Goal: Information Seeking & Learning: Check status

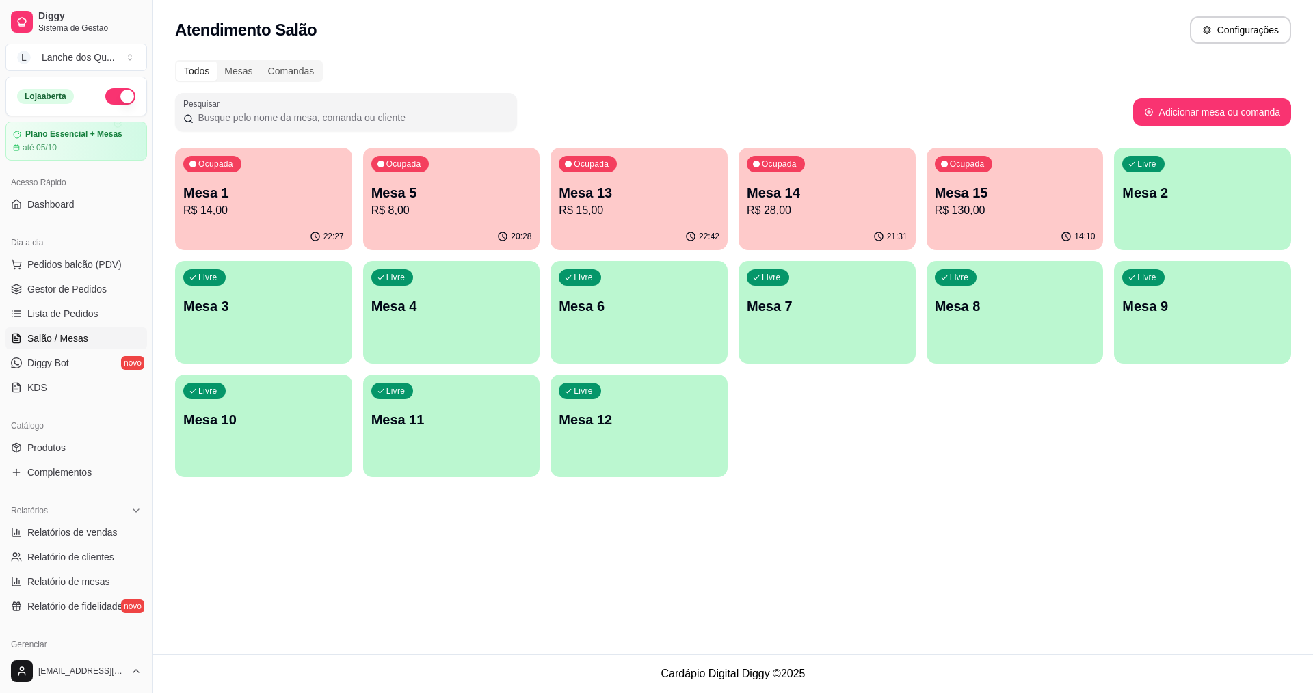
click at [68, 344] on span "Salão / Mesas" at bounding box center [57, 339] width 61 height 14
click at [5, 328] on link "Salão / Mesas" at bounding box center [76, 339] width 142 height 22
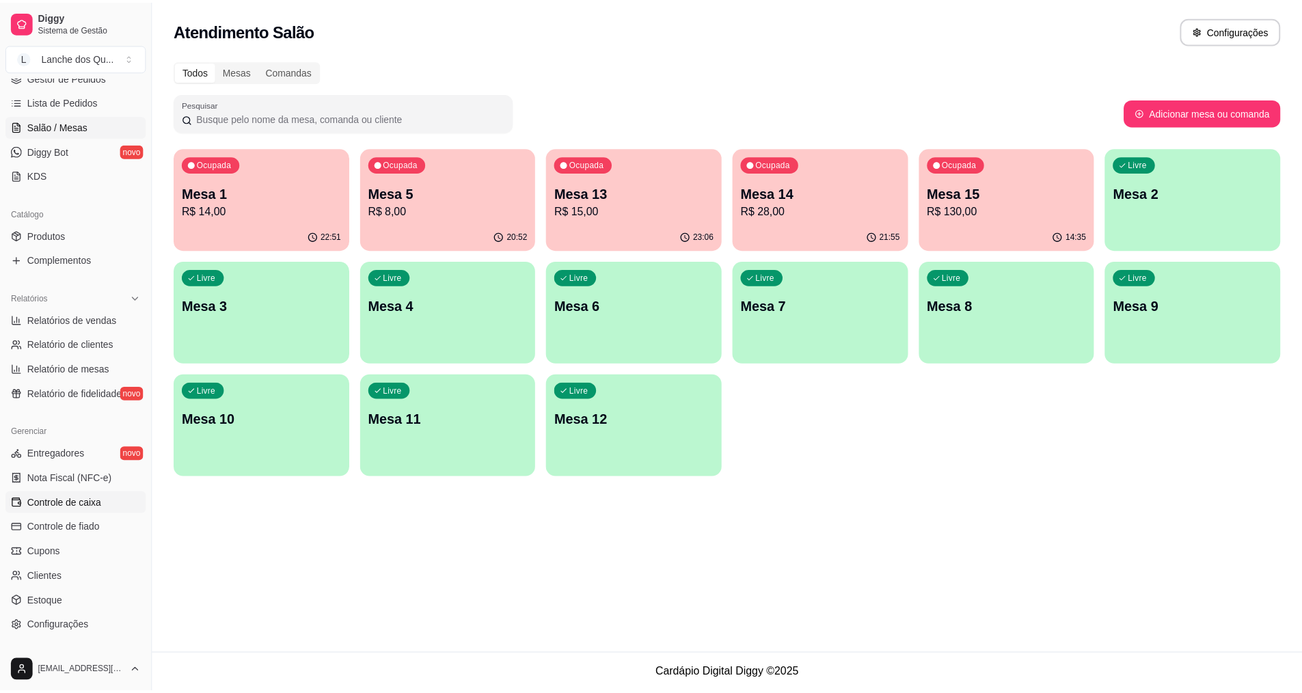
scroll to position [291, 0]
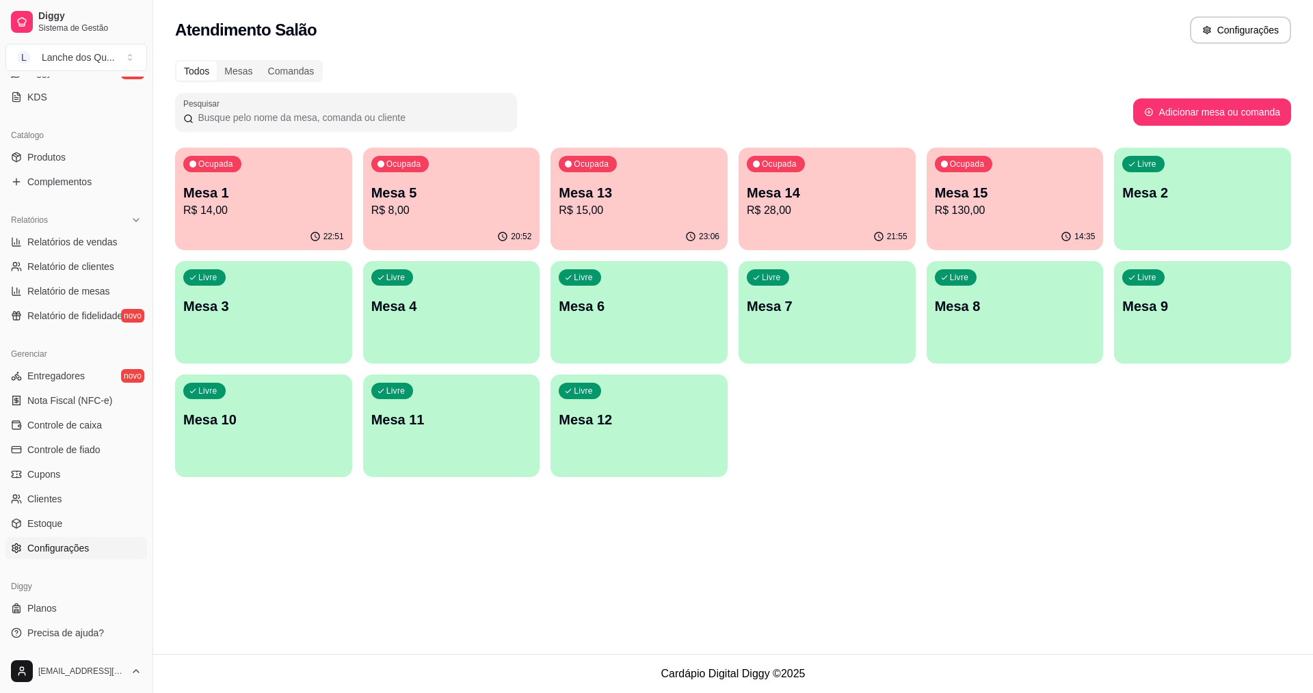
click at [65, 551] on span "Configurações" at bounding box center [58, 549] width 62 height 14
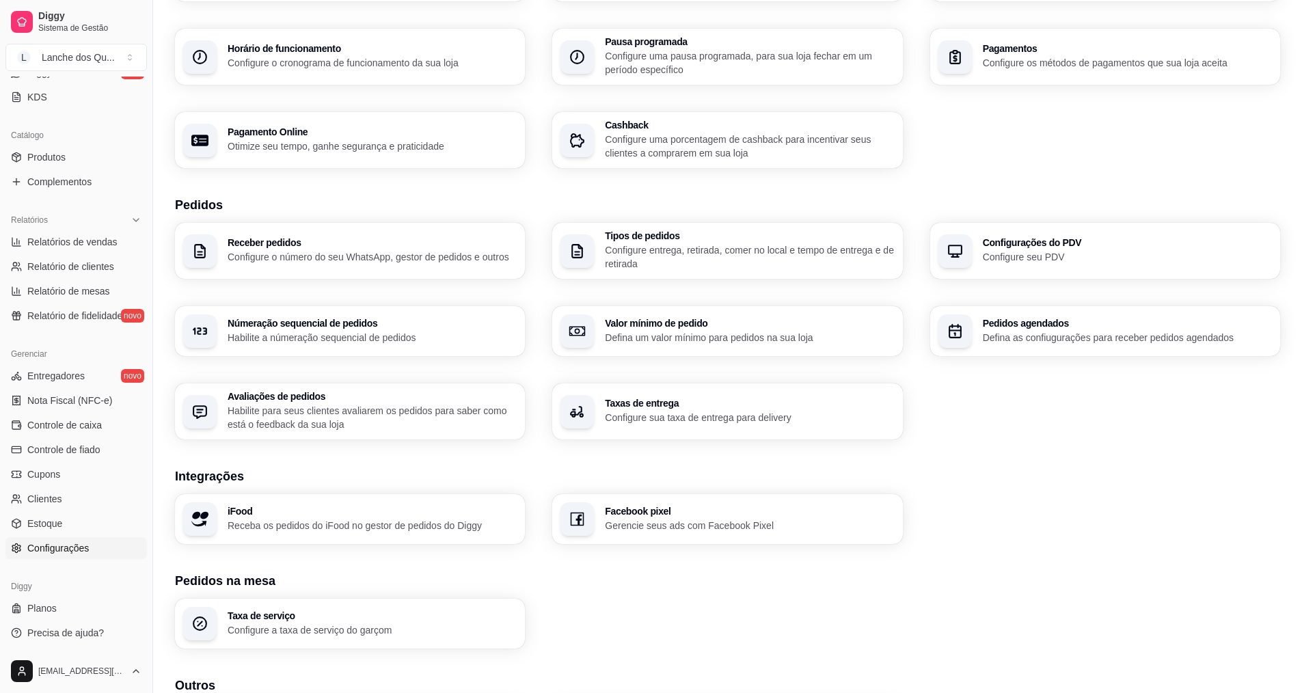
scroll to position [137, 0]
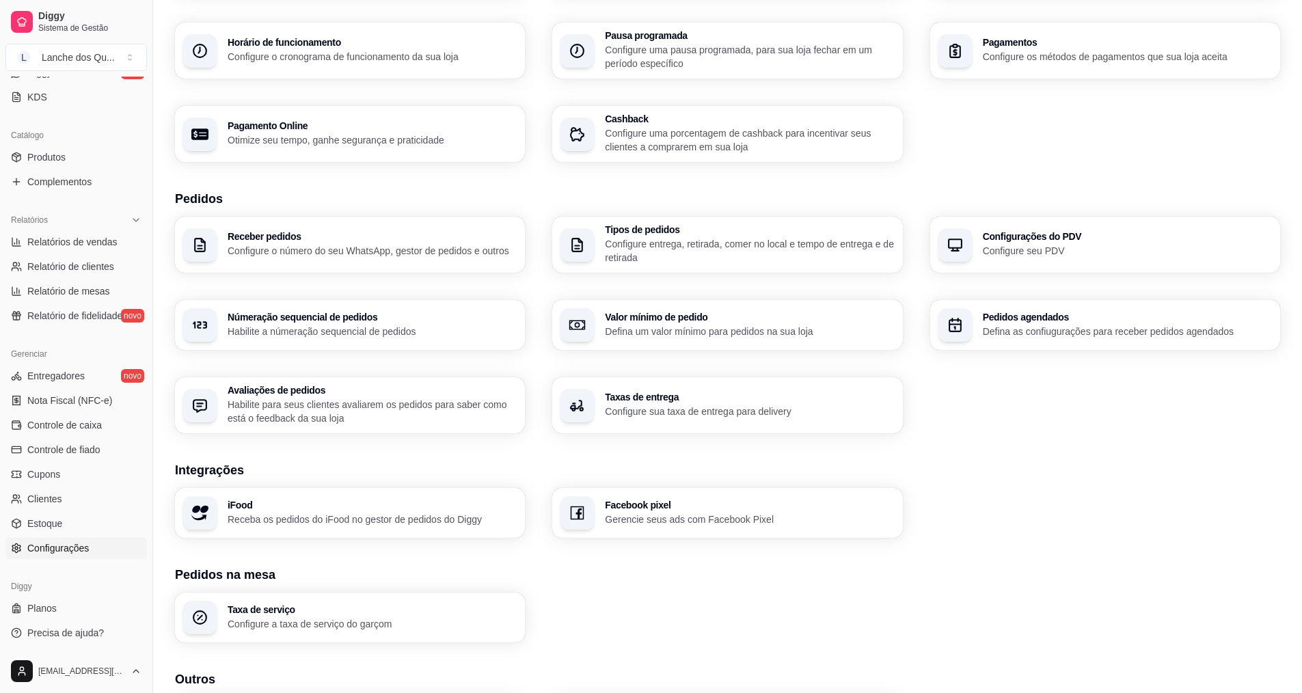
click at [774, 396] on h3 "Taxas de entrega" at bounding box center [749, 397] width 289 height 10
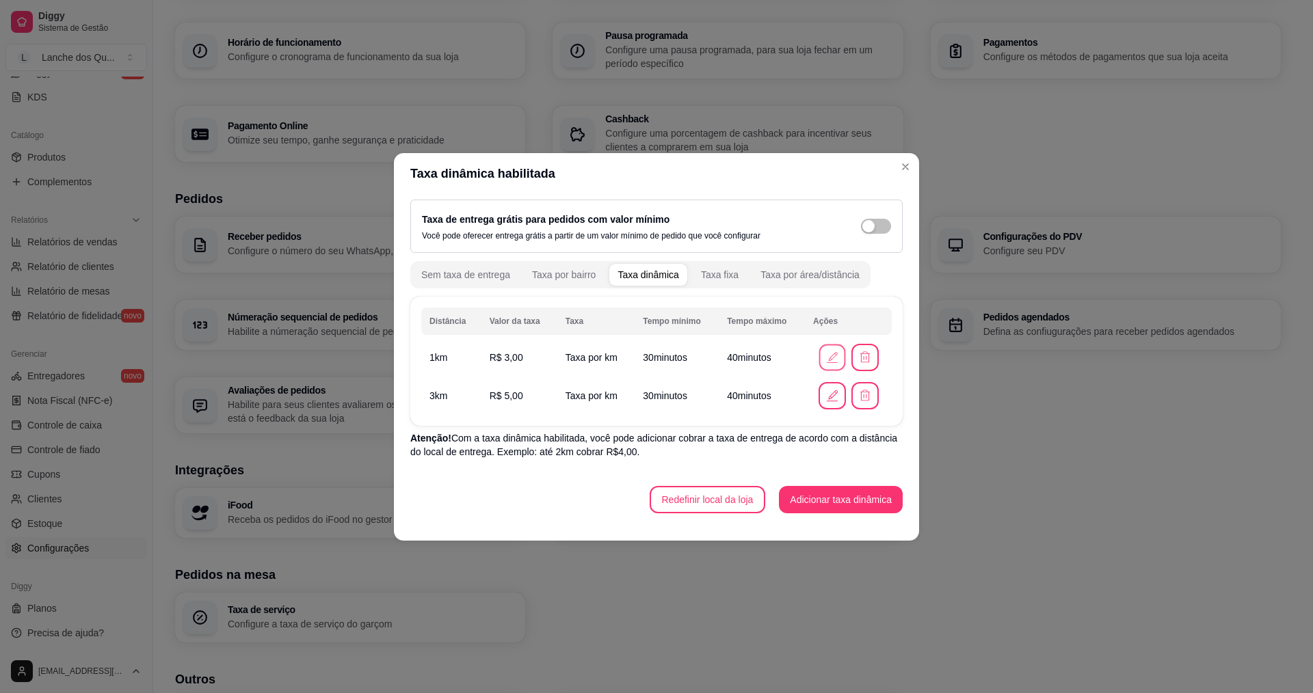
click at [827, 360] on icon "button" at bounding box center [832, 357] width 14 height 14
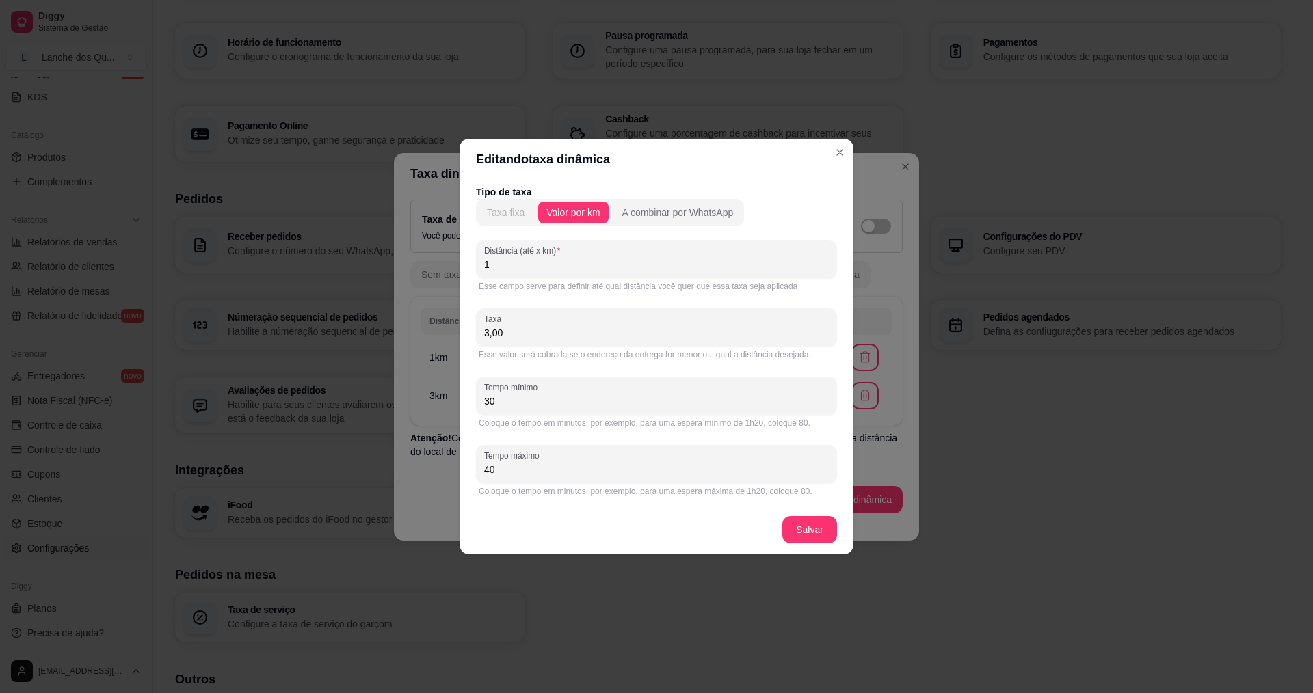
click at [506, 210] on div "Taxa fixa" at bounding box center [506, 213] width 38 height 14
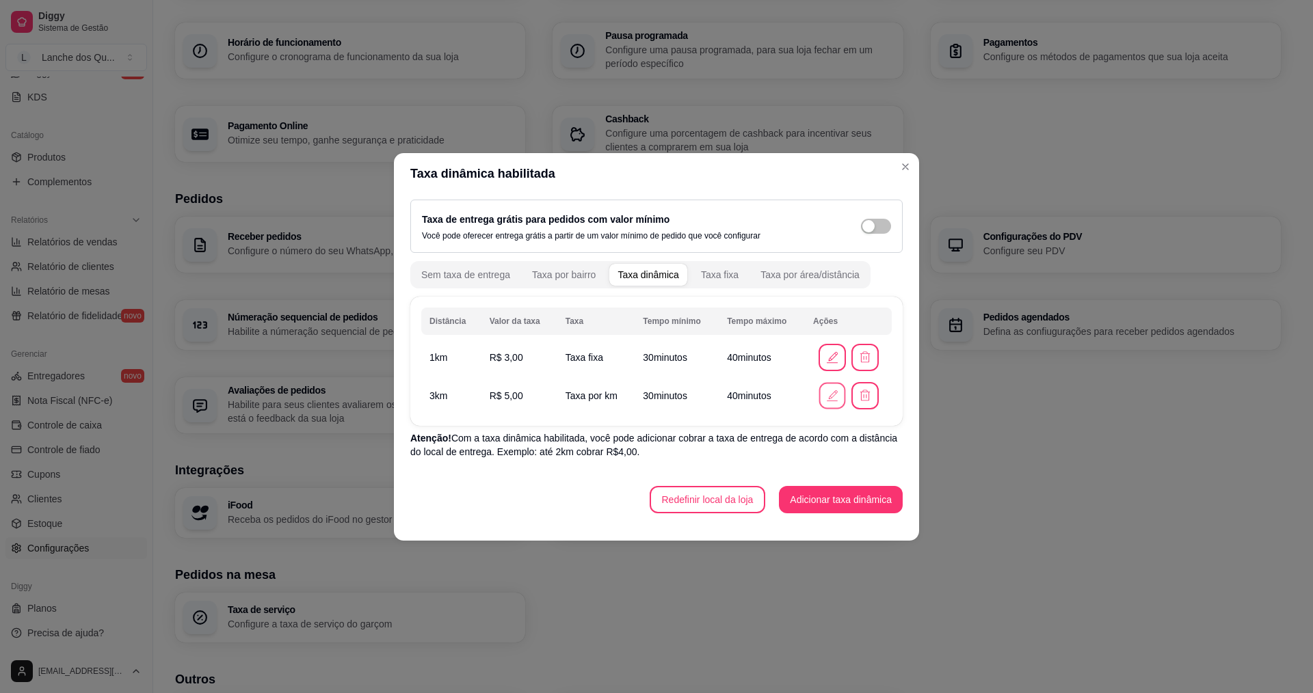
click at [834, 403] on icon "button" at bounding box center [832, 395] width 14 height 14
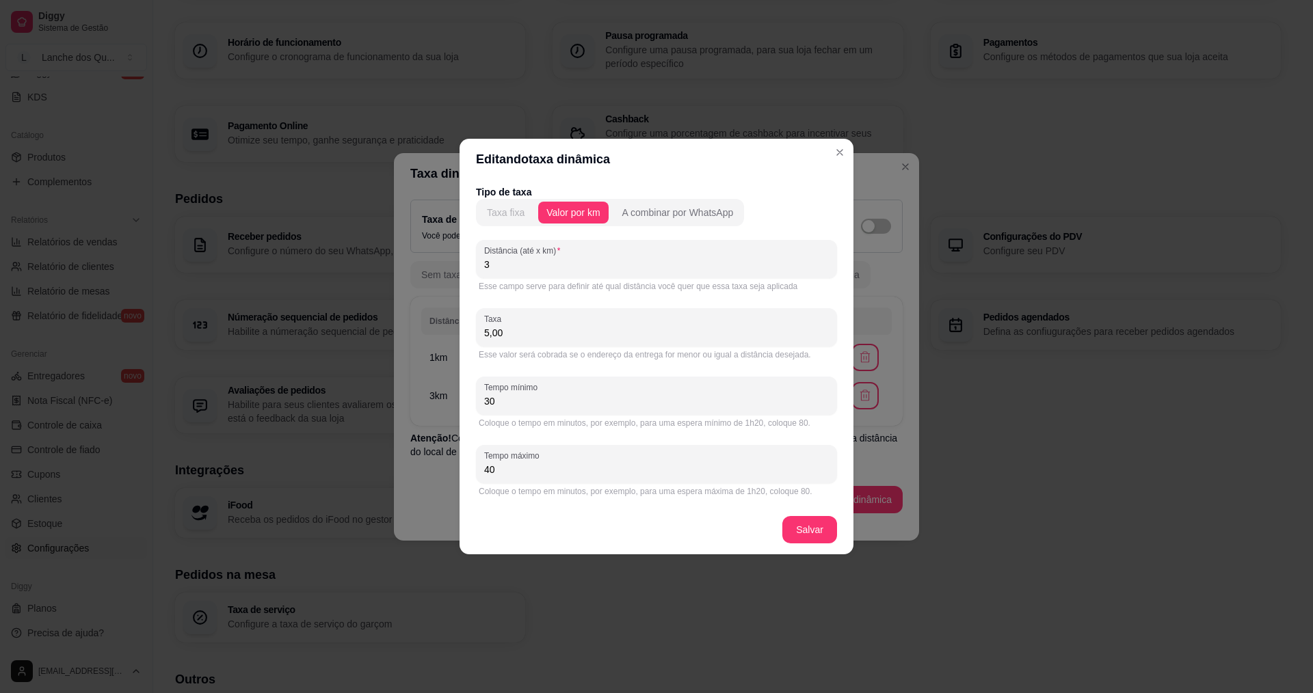
click at [505, 213] on div "Taxa fixa" at bounding box center [506, 213] width 38 height 14
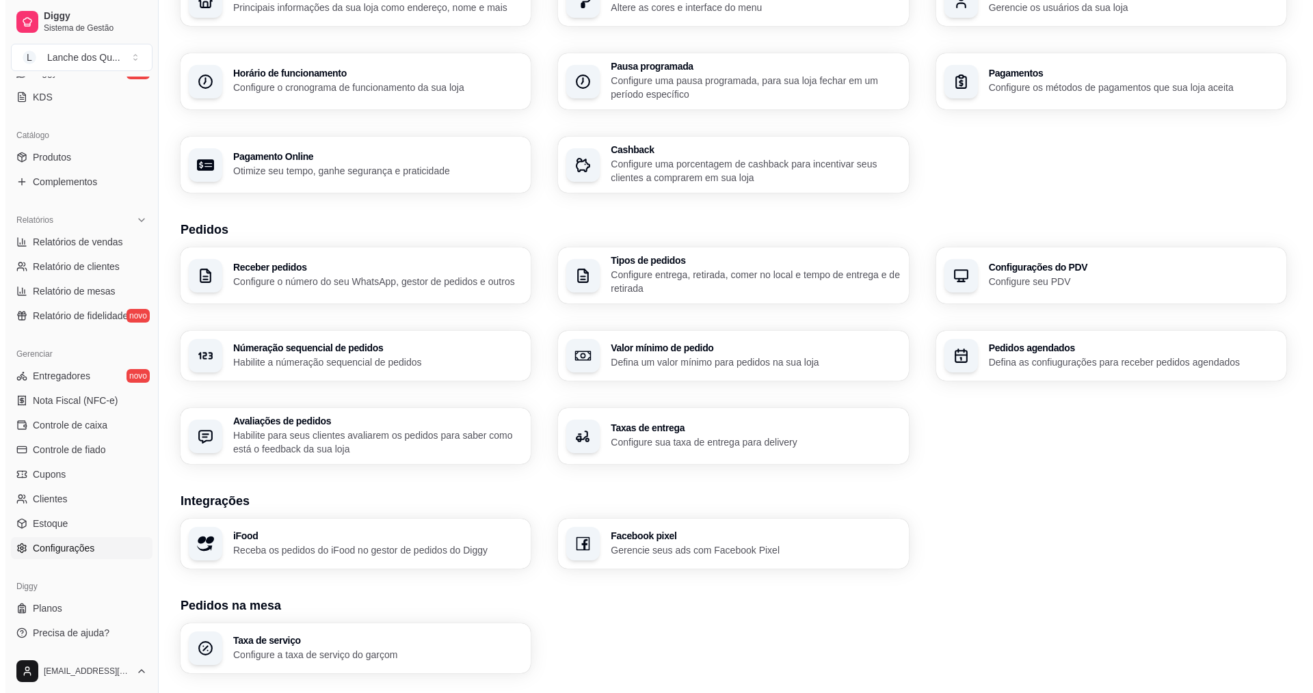
scroll to position [0, 0]
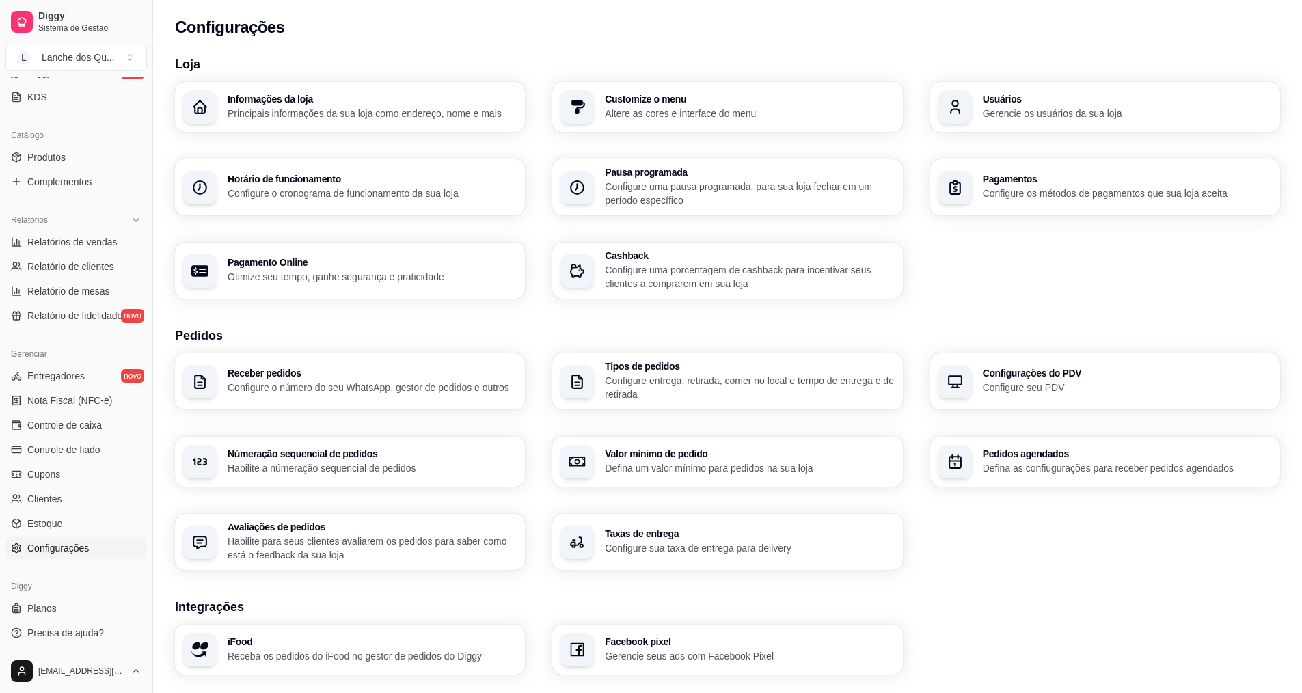
drag, startPoint x: 64, startPoint y: 265, endPoint x: 68, endPoint y: 253, distance: 12.1
click at [64, 265] on span "Relatório de clientes" at bounding box center [70, 267] width 87 height 14
select select "30"
select select "HIGHEST_TOTAL_SPENT_WITH_ORDERS"
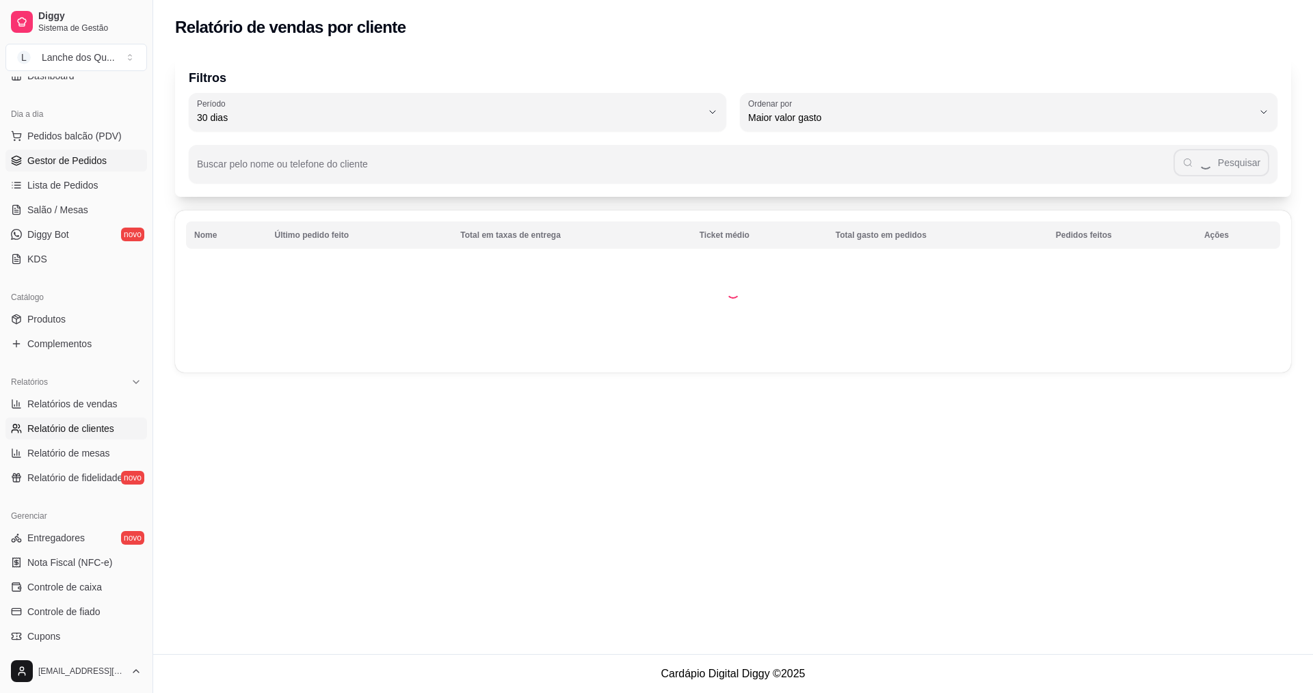
scroll to position [85, 0]
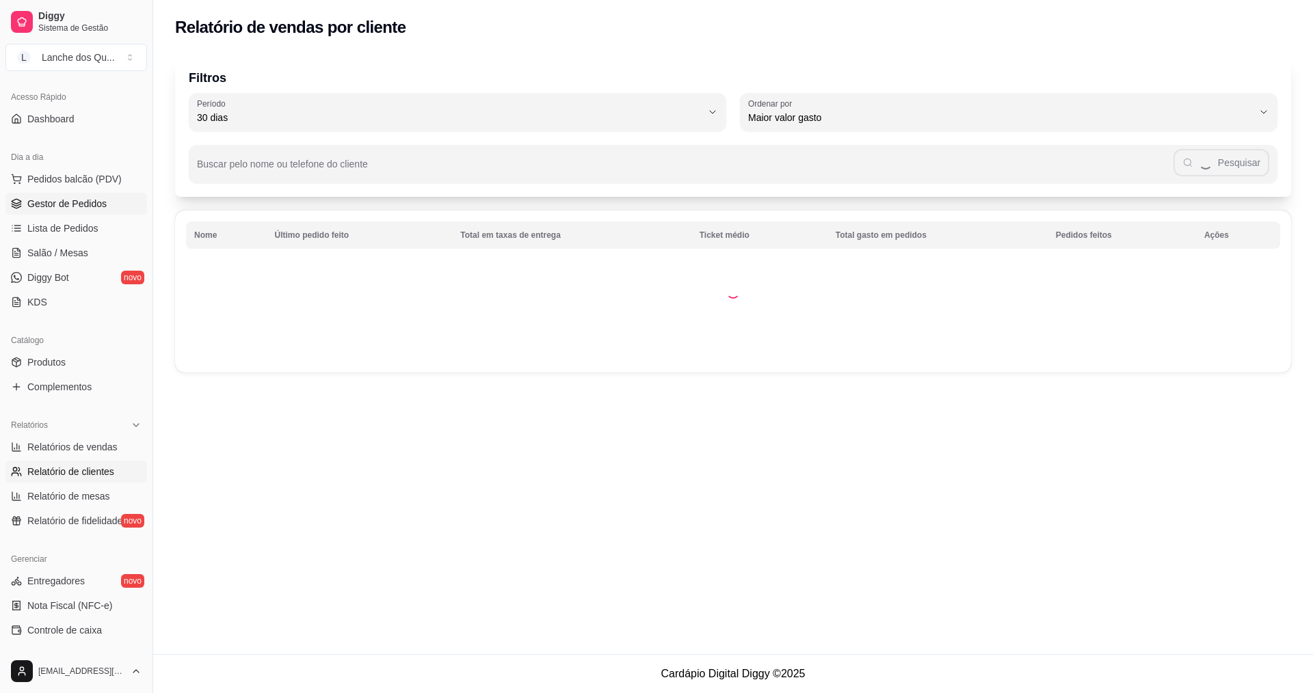
click at [67, 200] on span "Gestor de Pedidos" at bounding box center [66, 204] width 79 height 14
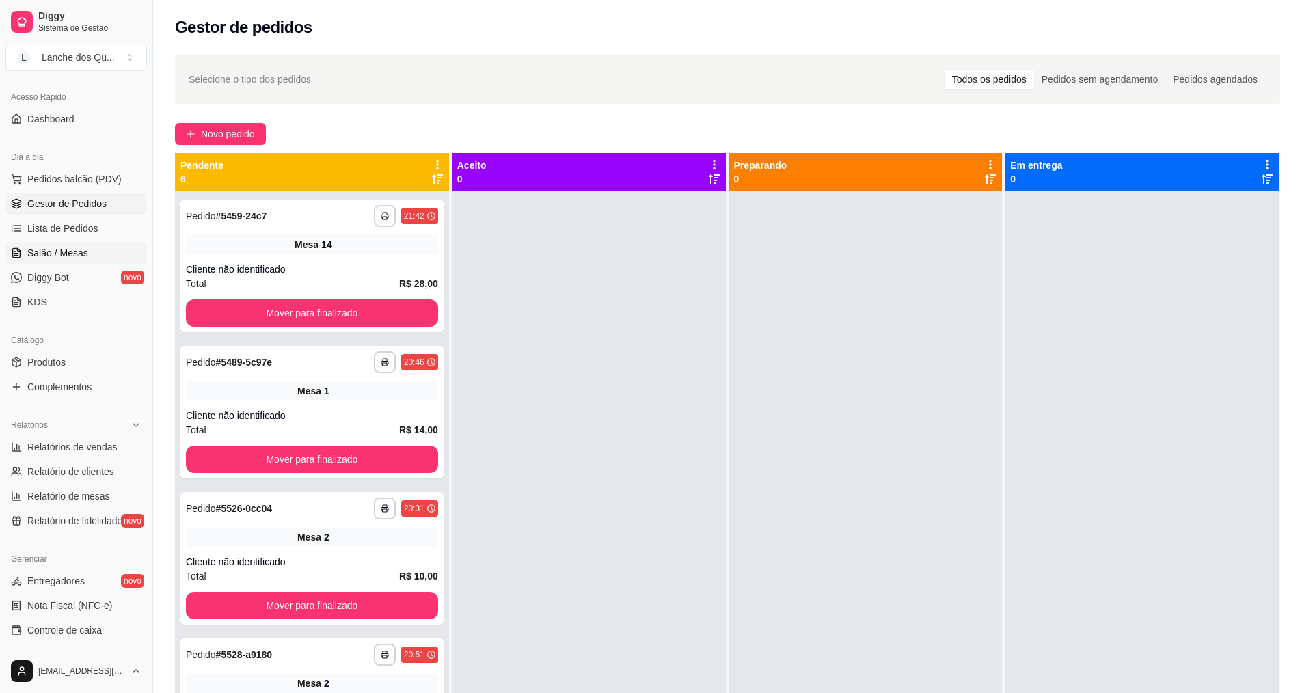
click at [64, 244] on link "Salão / Mesas" at bounding box center [76, 253] width 142 height 22
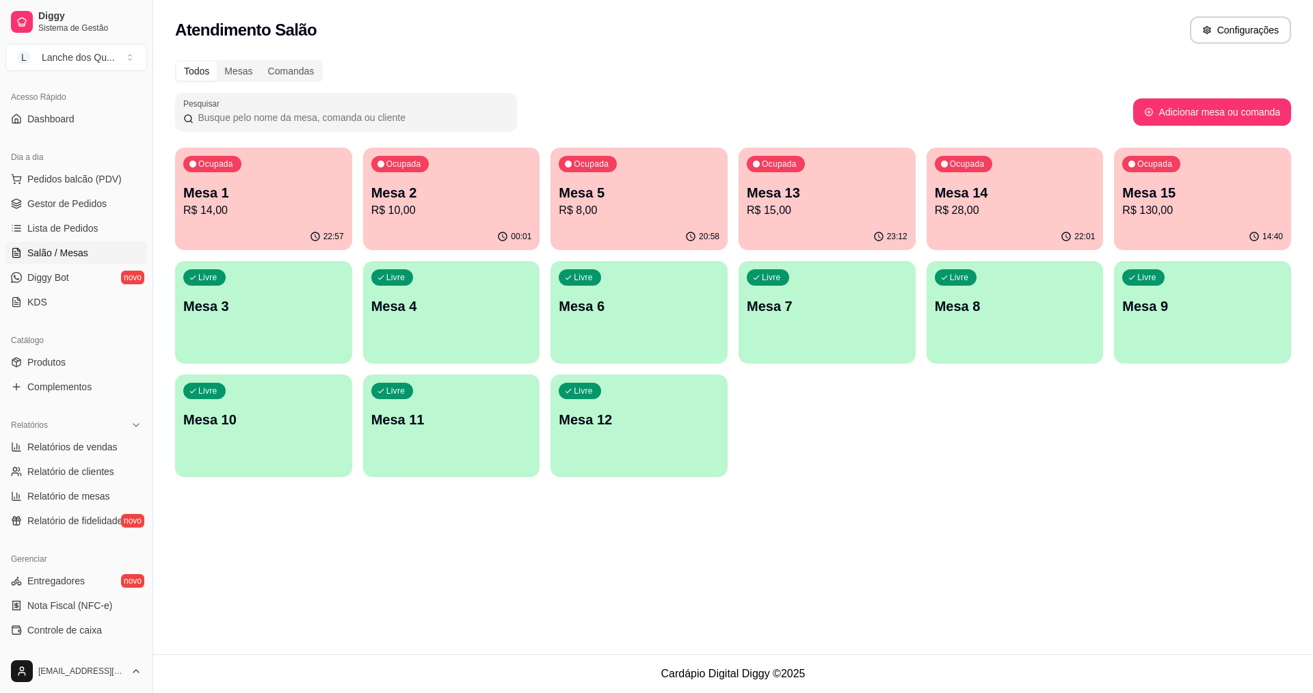
click at [291, 209] on p "R$ 14,00" at bounding box center [263, 210] width 161 height 16
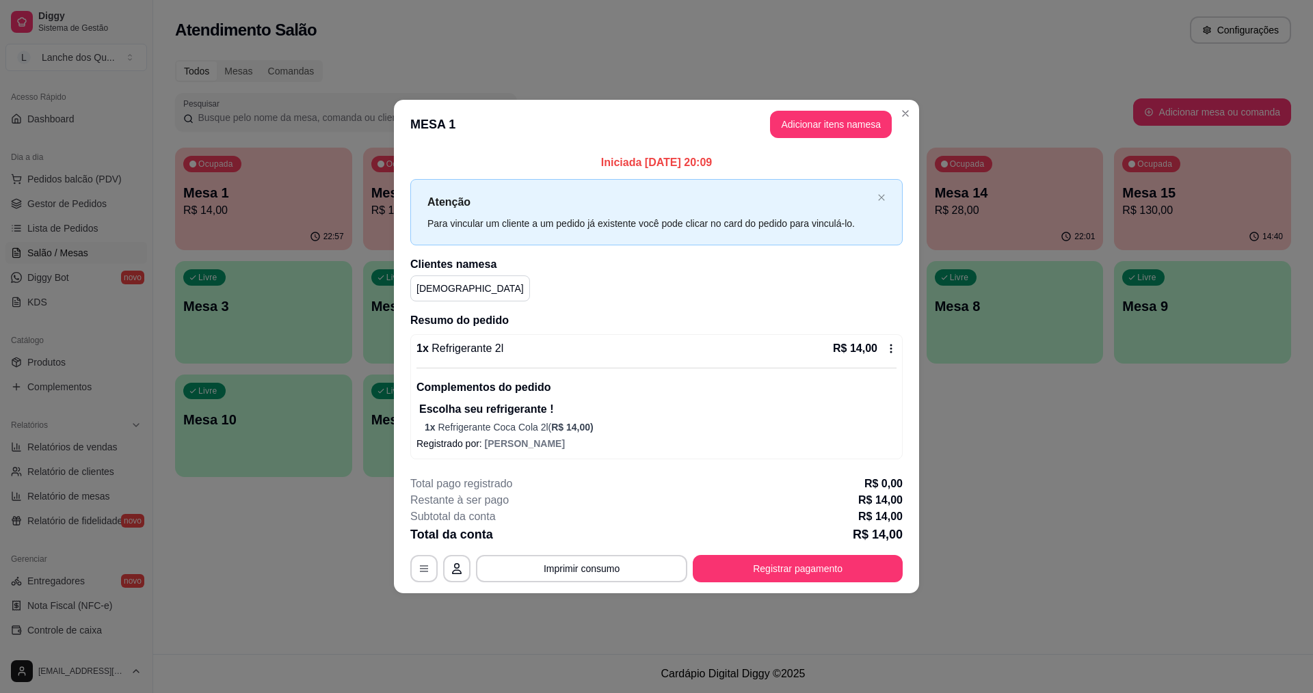
click at [901, 341] on div "1 x Refrigerante 2l R$ 14,00 Complementos do pedido Escolha seu refrigerante ! …" at bounding box center [656, 396] width 492 height 125
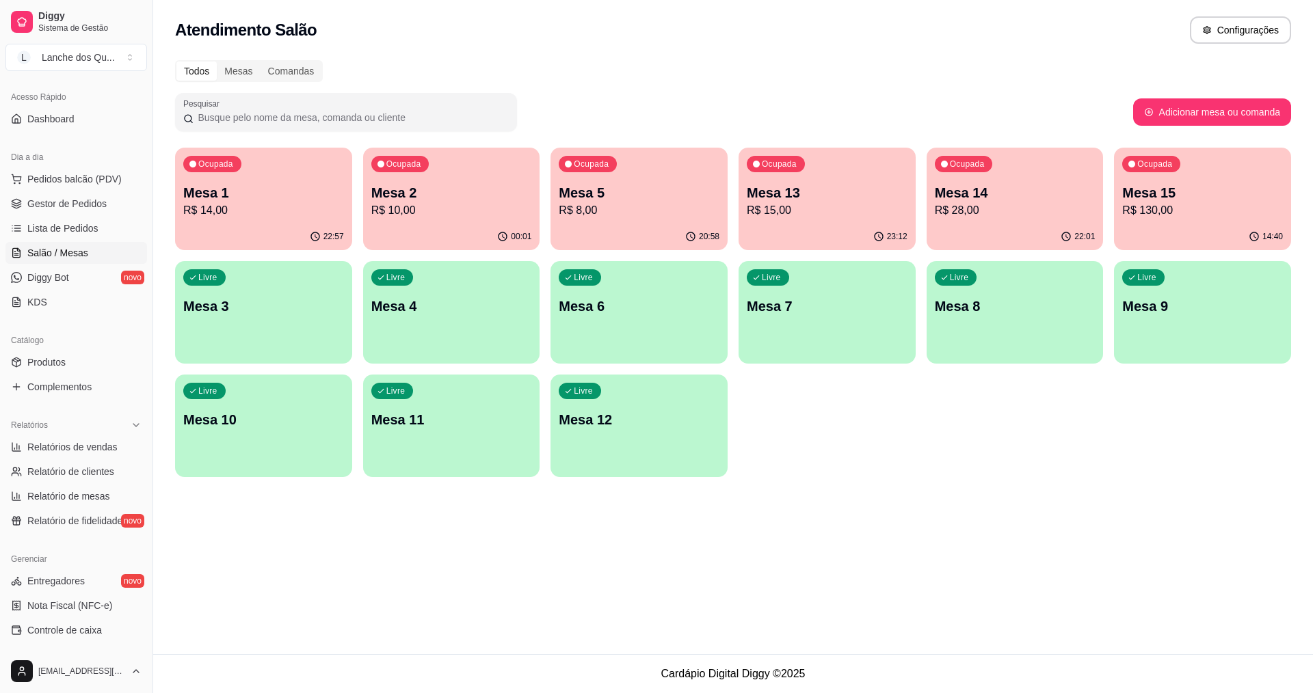
click at [444, 230] on div "00:01" at bounding box center [451, 237] width 177 height 27
click at [601, 219] on div "Ocupada Mesa 5 R$ 8,00" at bounding box center [639, 186] width 172 height 74
click at [833, 202] on div "Mesa 13 R$ 15,00" at bounding box center [827, 201] width 156 height 34
click at [1034, 226] on div "22:01" at bounding box center [1014, 237] width 177 height 27
click at [1130, 232] on div "14:41" at bounding box center [1202, 237] width 177 height 27
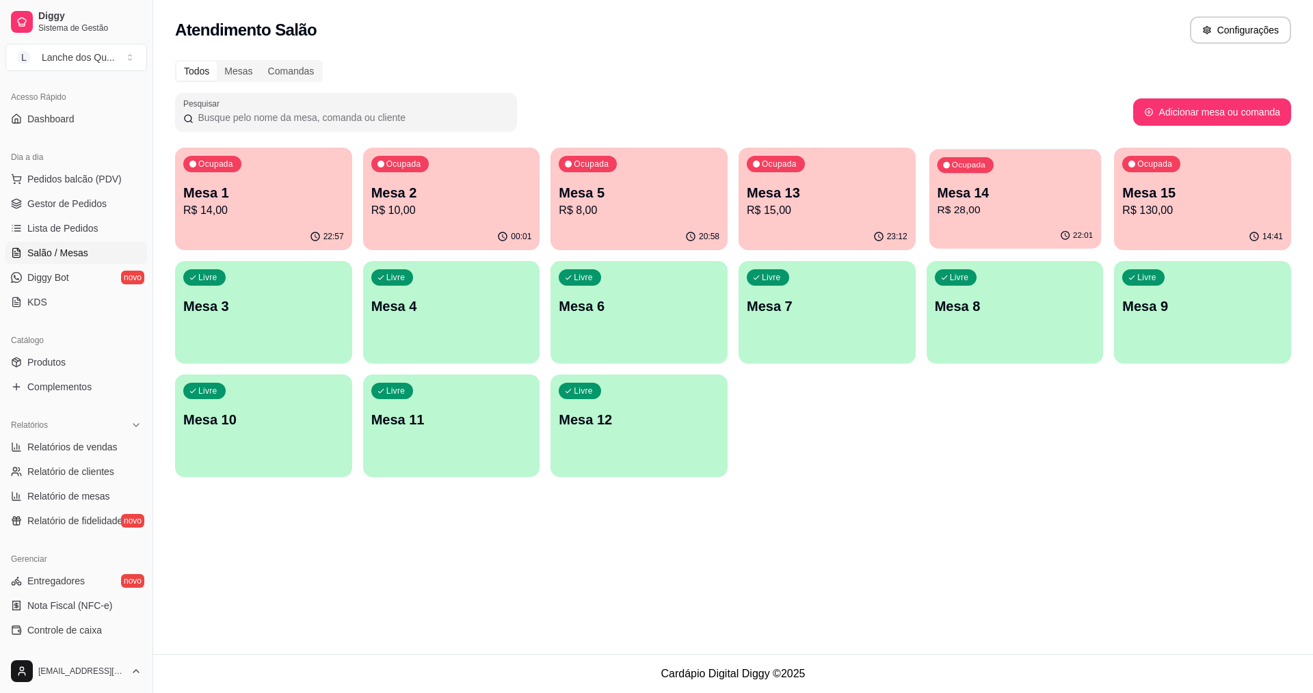
click at [1051, 215] on p "R$ 28,00" at bounding box center [1015, 210] width 156 height 16
click at [38, 234] on span "Lista de Pedidos" at bounding box center [62, 229] width 71 height 14
click at [66, 229] on span "Lista de Pedidos" at bounding box center [62, 229] width 71 height 14
click at [57, 252] on span "Salão / Mesas" at bounding box center [57, 253] width 61 height 14
click at [73, 211] on link "Gestor de Pedidos" at bounding box center [76, 204] width 142 height 22
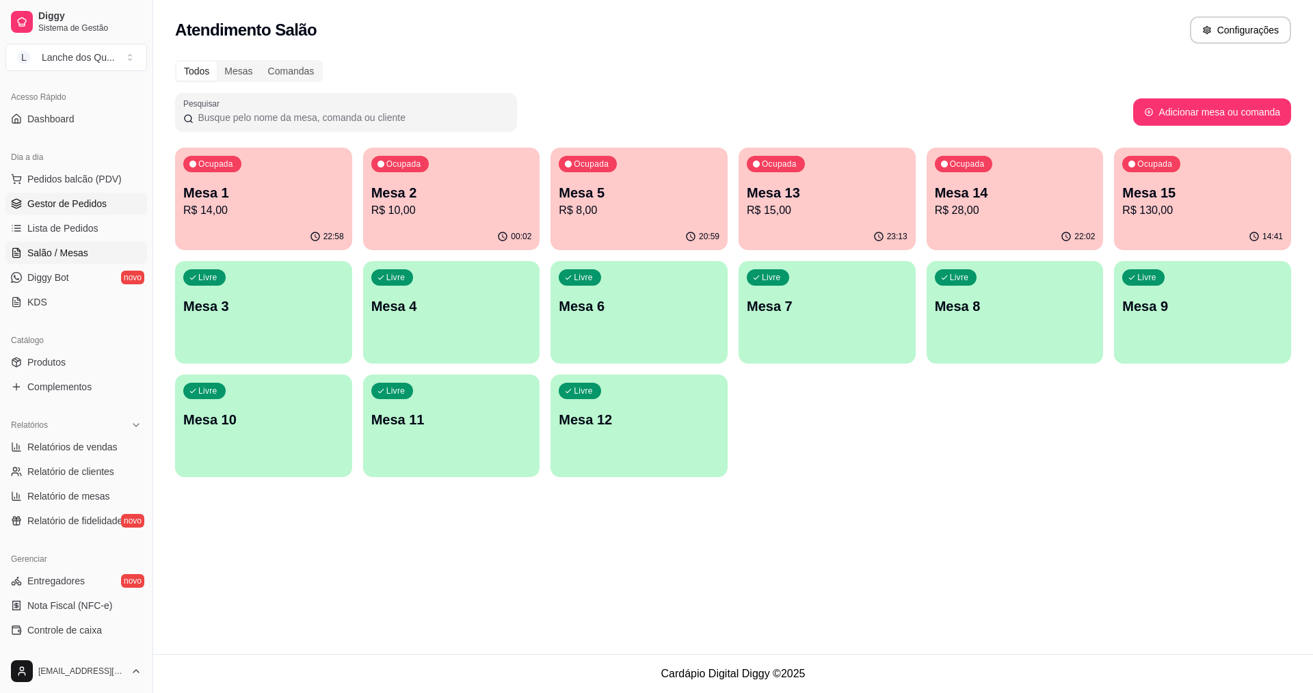
click at [81, 199] on span "Gestor de Pedidos" at bounding box center [66, 204] width 79 height 14
drag, startPoint x: 81, startPoint y: 199, endPoint x: 101, endPoint y: 192, distance: 21.0
click at [85, 198] on span "Gestor de Pedidos" at bounding box center [66, 204] width 79 height 14
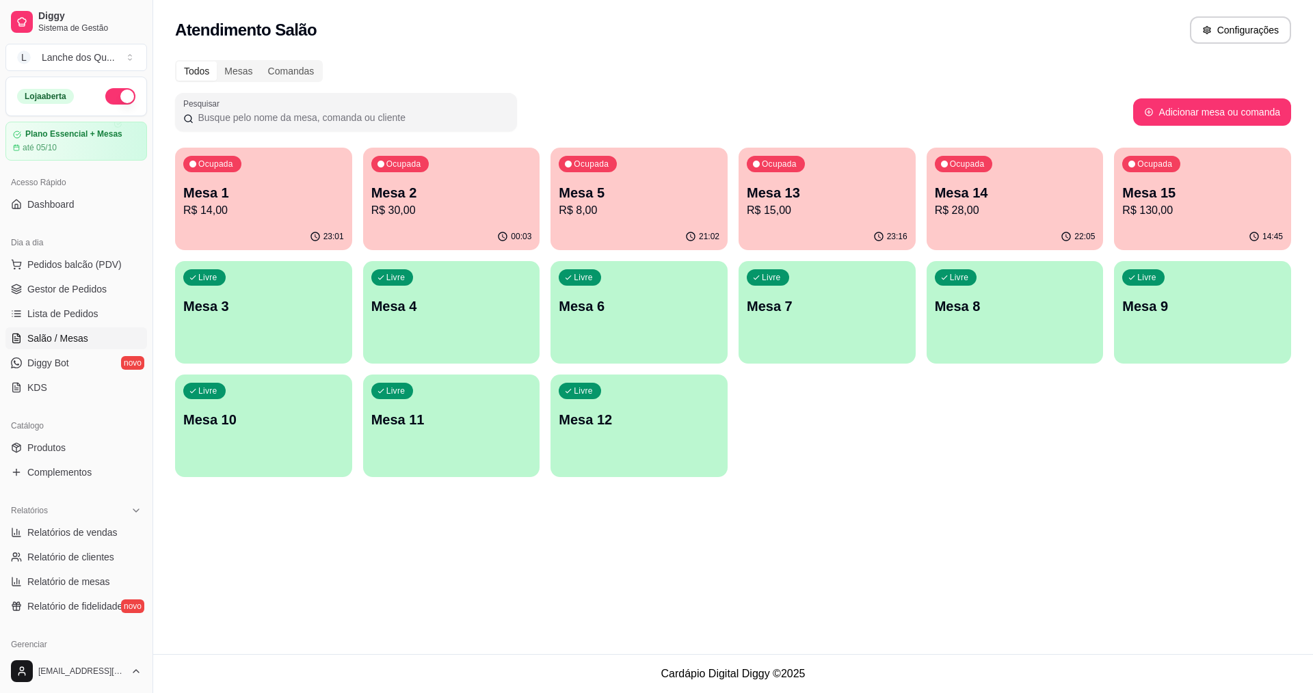
click at [256, 209] on p "R$ 14,00" at bounding box center [263, 210] width 161 height 16
click at [561, 231] on div "21:02" at bounding box center [638, 237] width 177 height 27
click at [421, 217] on p "R$ 30,00" at bounding box center [451, 210] width 156 height 16
click at [642, 213] on p "R$ 8,00" at bounding box center [639, 210] width 161 height 16
click at [839, 224] on div "23:16" at bounding box center [826, 237] width 177 height 27
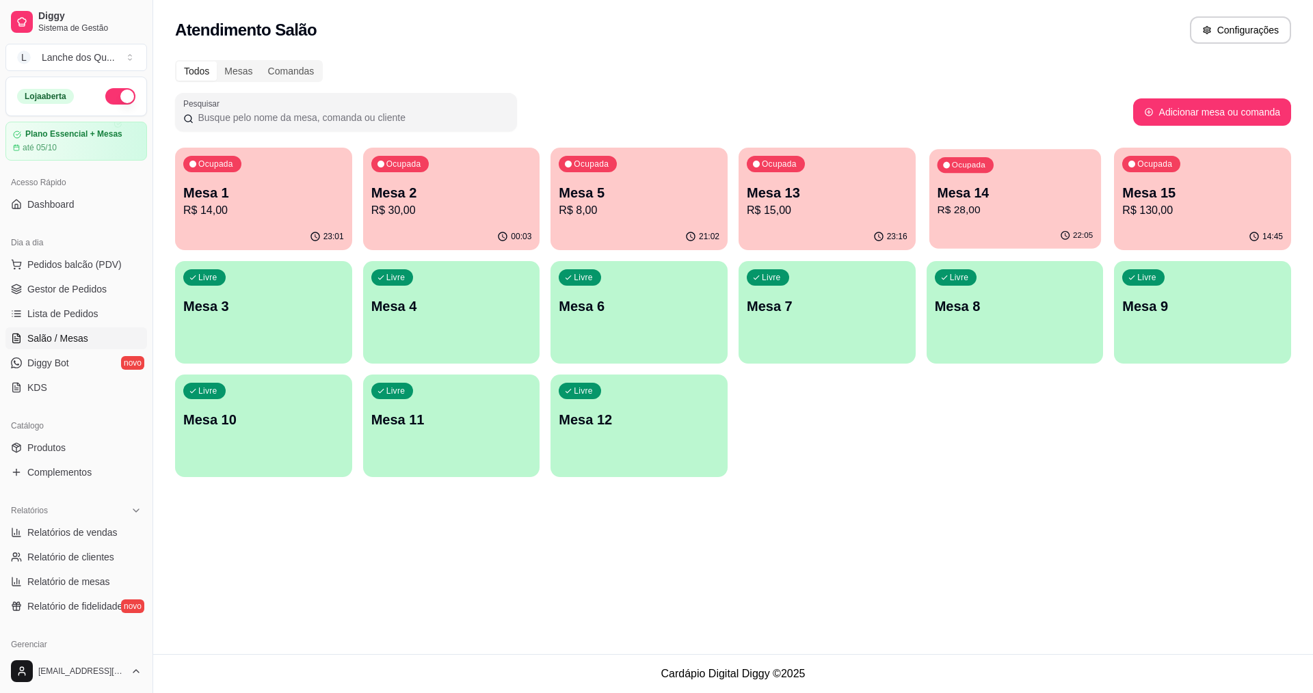
click at [1003, 213] on p "R$ 28,00" at bounding box center [1015, 210] width 156 height 16
click at [1147, 181] on div "Ocupada Mesa 15 R$ 130,00" at bounding box center [1202, 186] width 177 height 76
click at [88, 533] on span "Relatórios de vendas" at bounding box center [72, 533] width 90 height 14
select select "ALL"
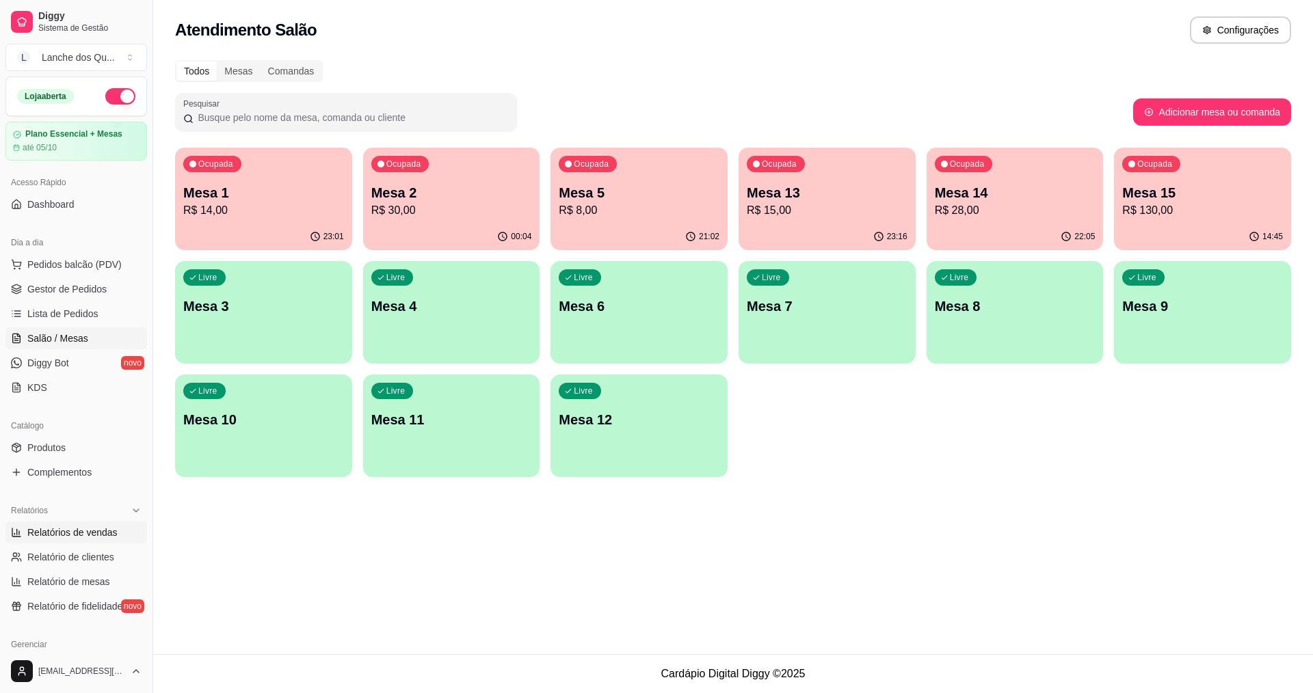
select select "0"
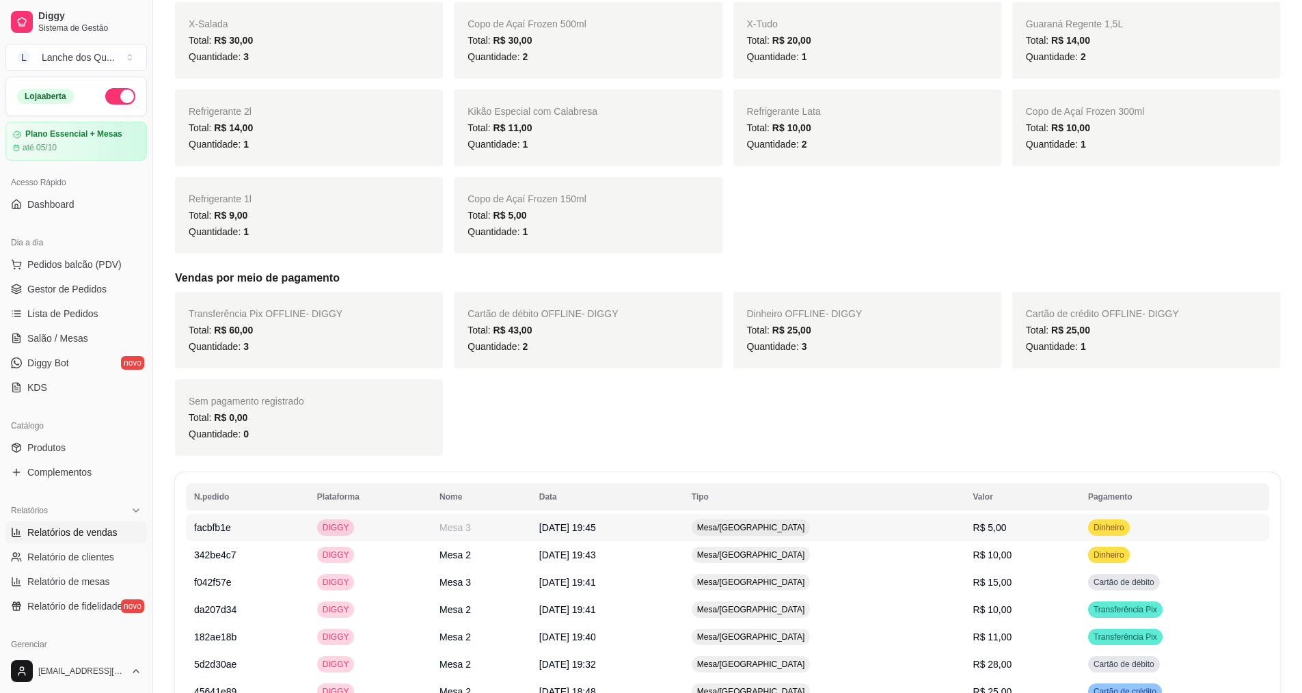
scroll to position [459, 0]
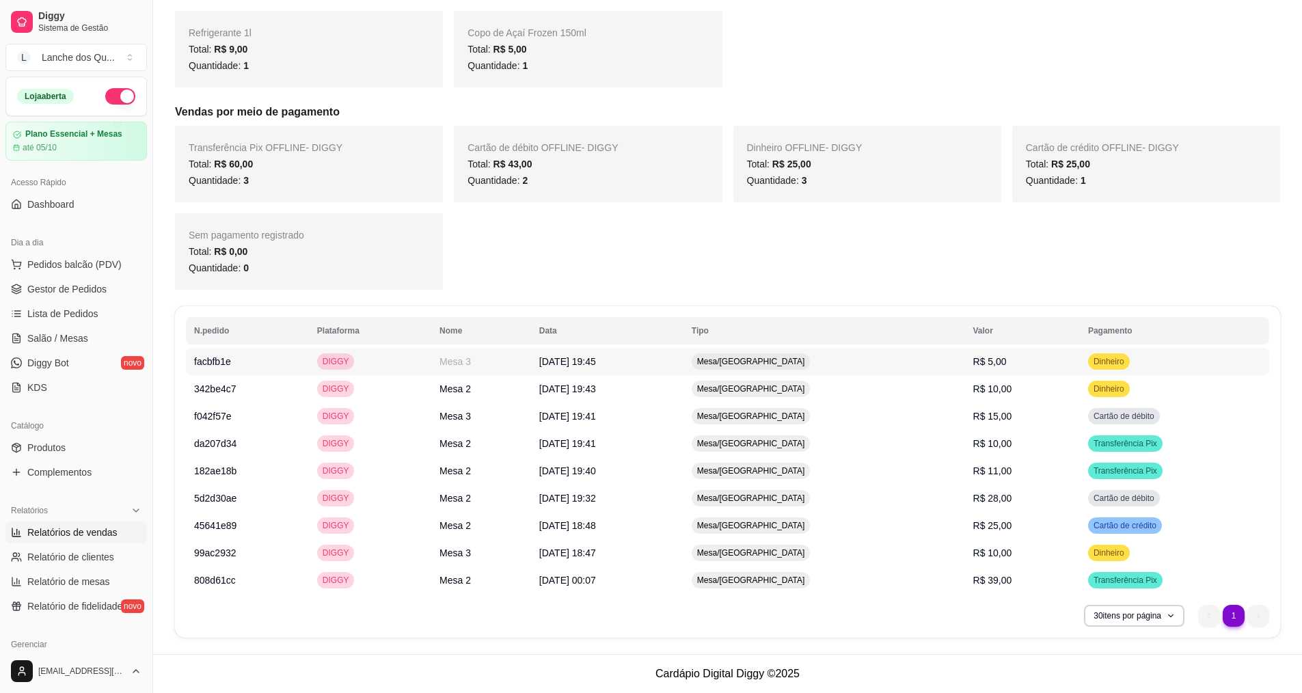
click at [944, 367] on td "Mesa/Comanda" at bounding box center [825, 361] width 282 height 27
click at [1057, 388] on td "R$ 10,00" at bounding box center [1022, 388] width 115 height 27
click at [1028, 418] on td "R$ 15,00" at bounding box center [1022, 416] width 115 height 27
click at [997, 446] on span "R$ 10,00" at bounding box center [993, 443] width 39 height 11
click at [984, 471] on span "R$ 11,00" at bounding box center [993, 471] width 39 height 11
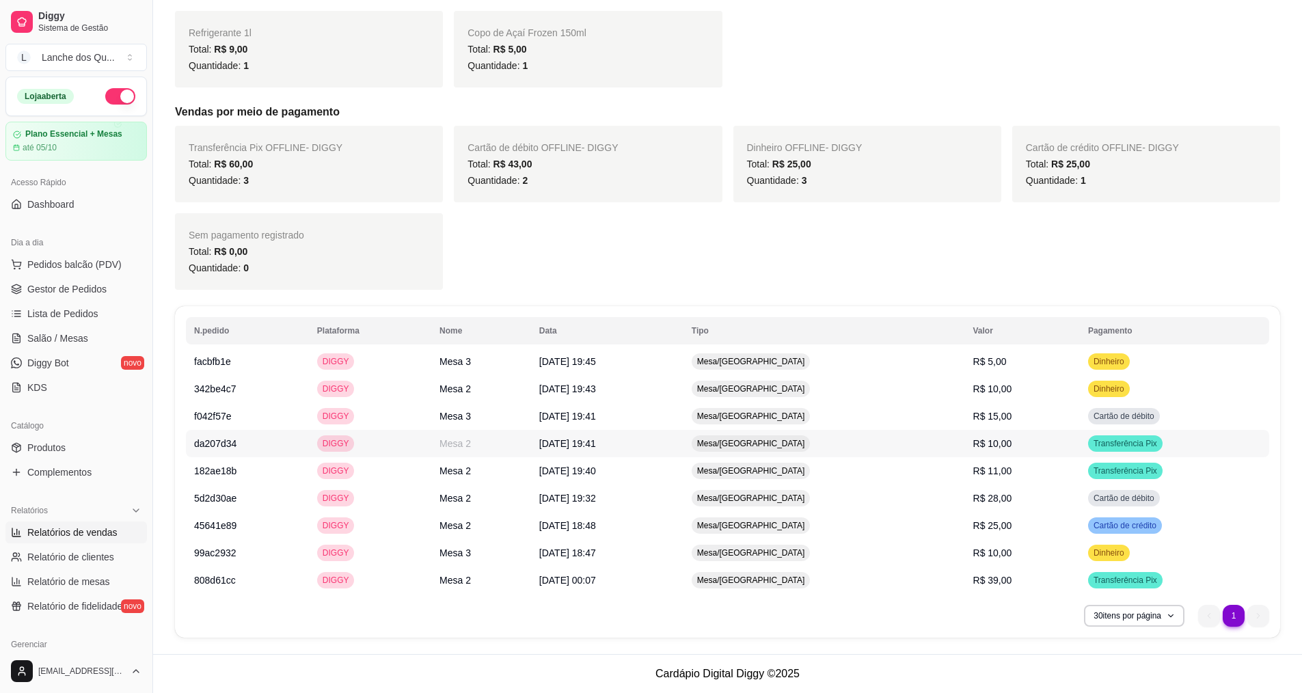
click at [976, 453] on td "R$ 10,00" at bounding box center [1022, 443] width 115 height 27
click at [993, 468] on span "R$ 11,00" at bounding box center [993, 471] width 39 height 11
click at [1030, 502] on td "R$ 28,00" at bounding box center [1022, 498] width 115 height 27
click at [72, 338] on span "Salão / Mesas" at bounding box center [57, 339] width 61 height 14
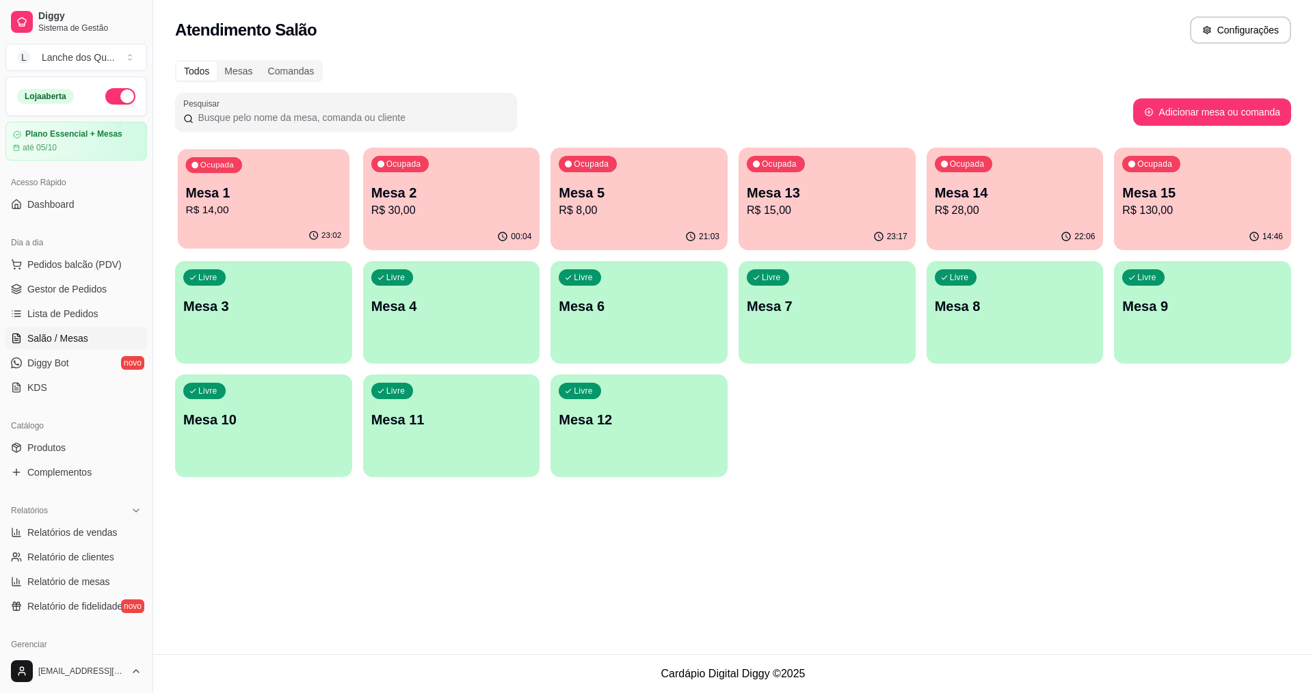
click at [271, 207] on p "R$ 14,00" at bounding box center [264, 210] width 156 height 16
click at [115, 522] on link "Relatórios de vendas" at bounding box center [76, 533] width 142 height 22
select select "ALL"
select select "0"
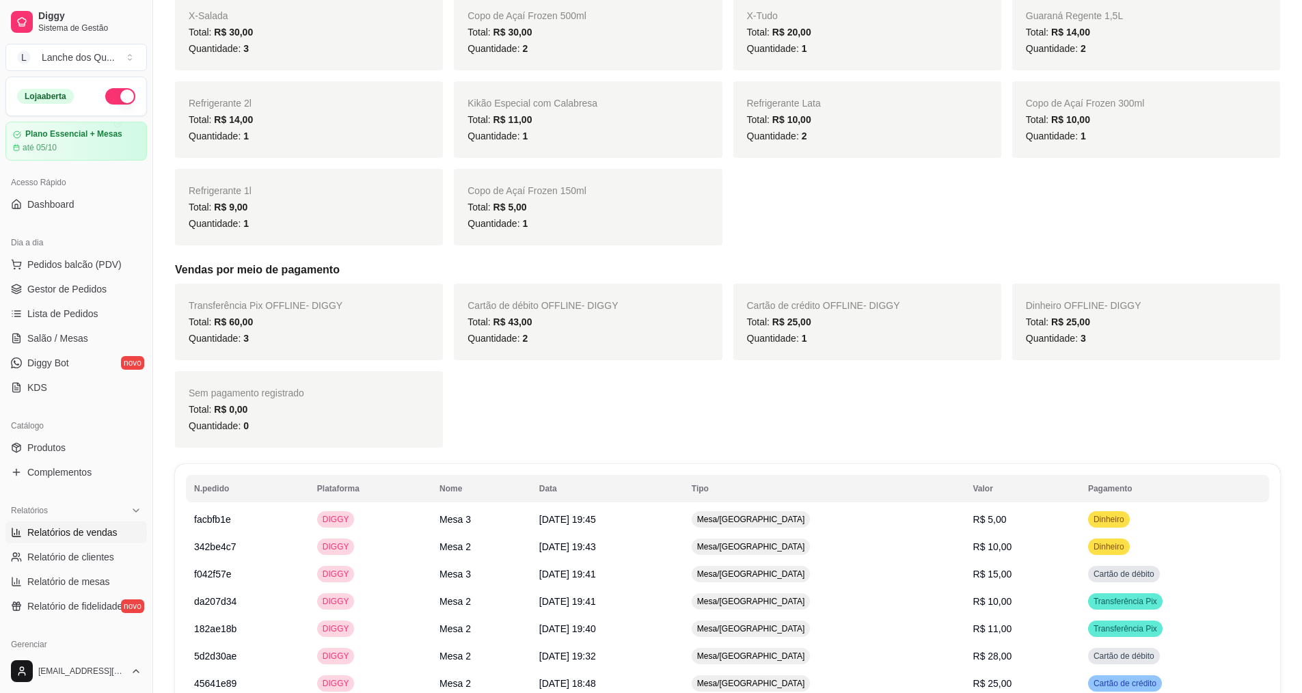
scroll to position [410, 0]
